Goal: Task Accomplishment & Management: Complete application form

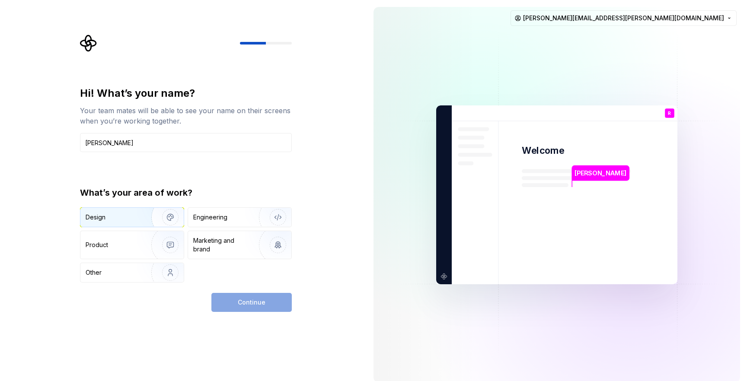
type input "Ross"
click at [168, 217] on img "button" at bounding box center [164, 218] width 55 height 58
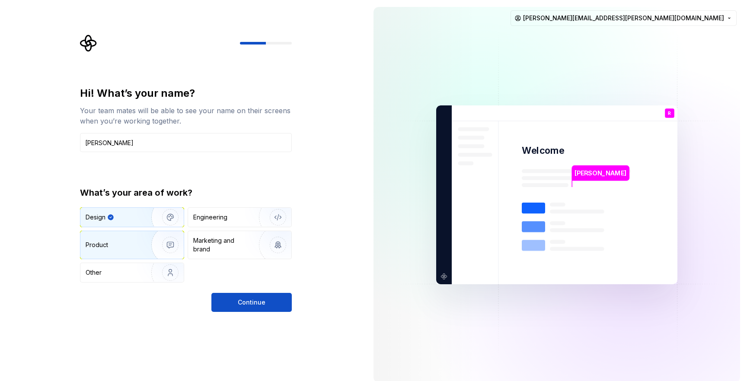
click at [168, 243] on img "button" at bounding box center [164, 245] width 55 height 58
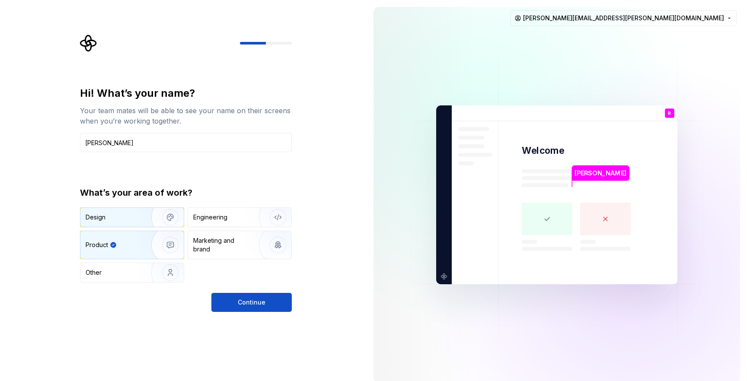
click at [170, 217] on img "button" at bounding box center [164, 218] width 55 height 58
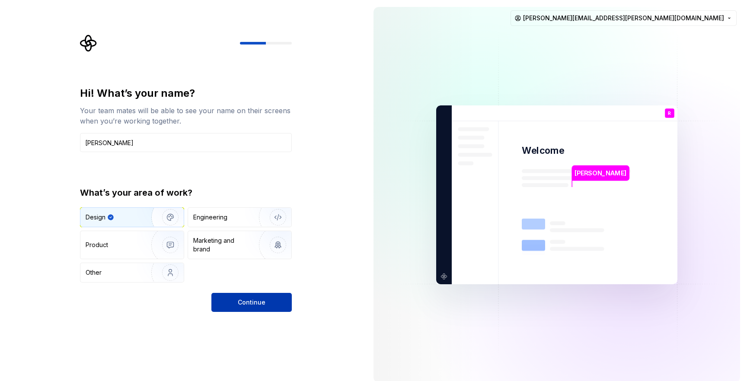
click at [265, 301] on button "Continue" at bounding box center [251, 302] width 80 height 19
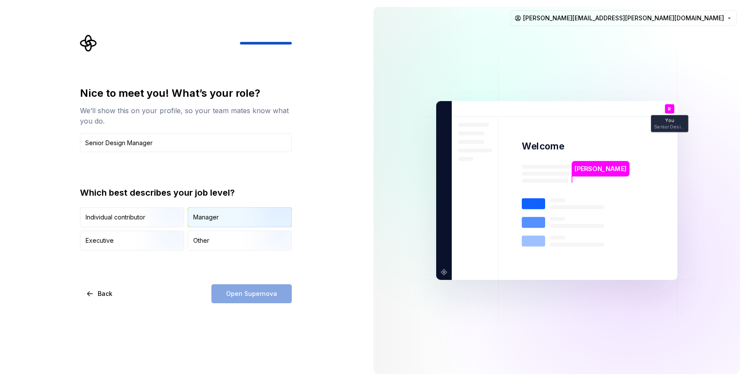
type input "Senior Design Manager"
click at [253, 216] on img "button" at bounding box center [270, 228] width 55 height 58
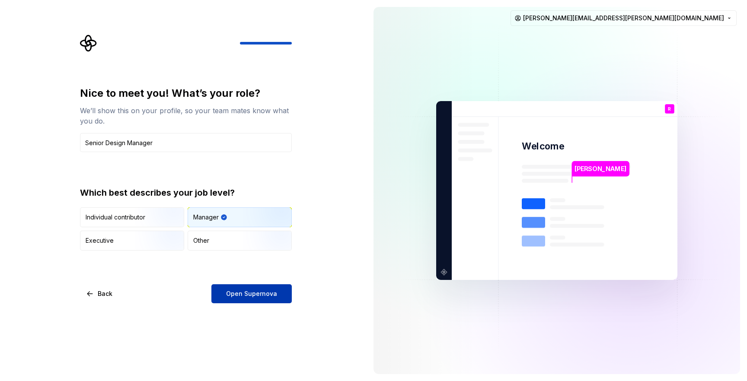
click at [265, 295] on span "Open Supernova" at bounding box center [251, 294] width 51 height 9
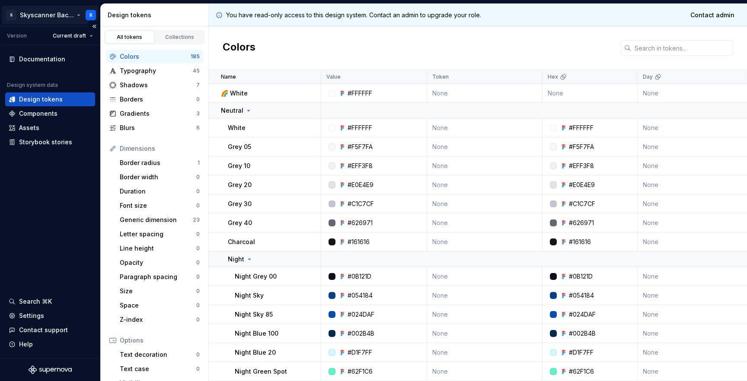
click at [67, 18] on html "S Skyscanner Backpack R Version Current draft Documentation Design system data …" at bounding box center [373, 190] width 747 height 381
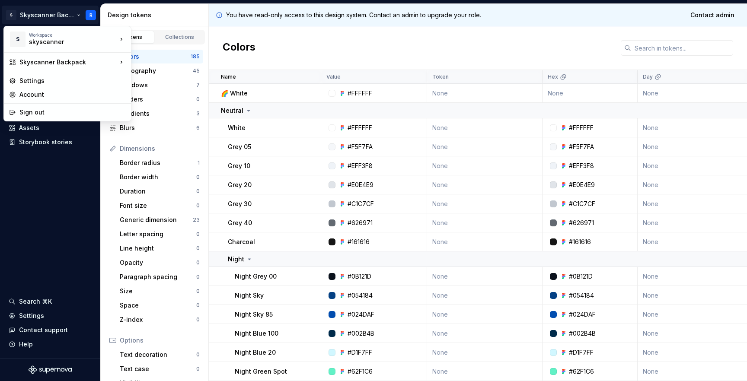
click at [61, 211] on html "S Skyscanner Backpack R Version Current draft Documentation Design system data …" at bounding box center [373, 190] width 747 height 381
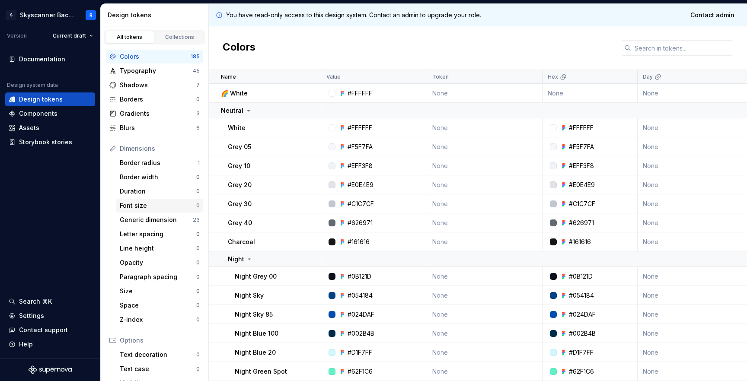
scroll to position [92, 0]
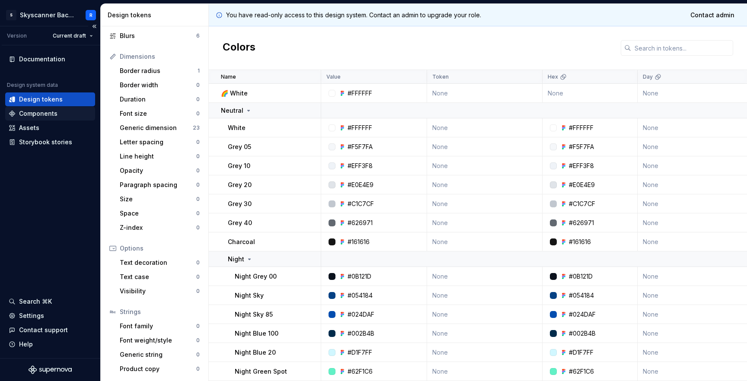
click at [53, 114] on div "Components" at bounding box center [38, 113] width 38 height 9
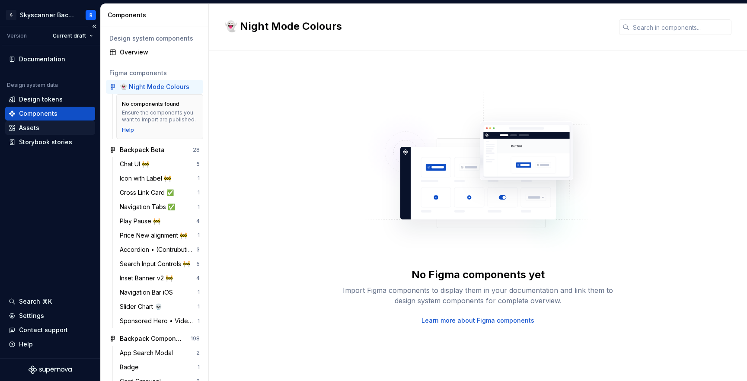
click at [37, 128] on div "Assets" at bounding box center [29, 128] width 20 height 9
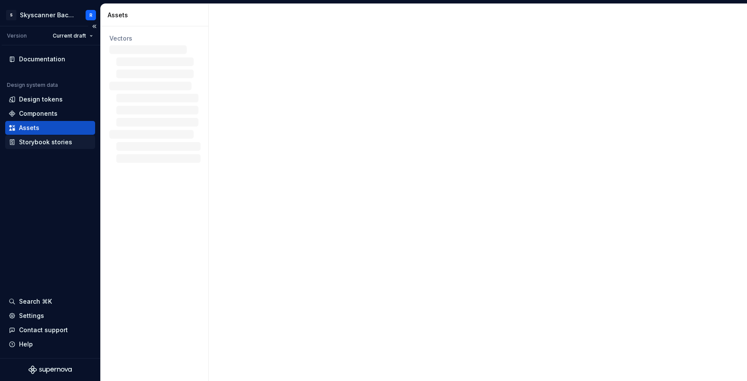
click at [47, 144] on div "Storybook stories" at bounding box center [45, 142] width 53 height 9
